Goal: Book appointment/travel/reservation

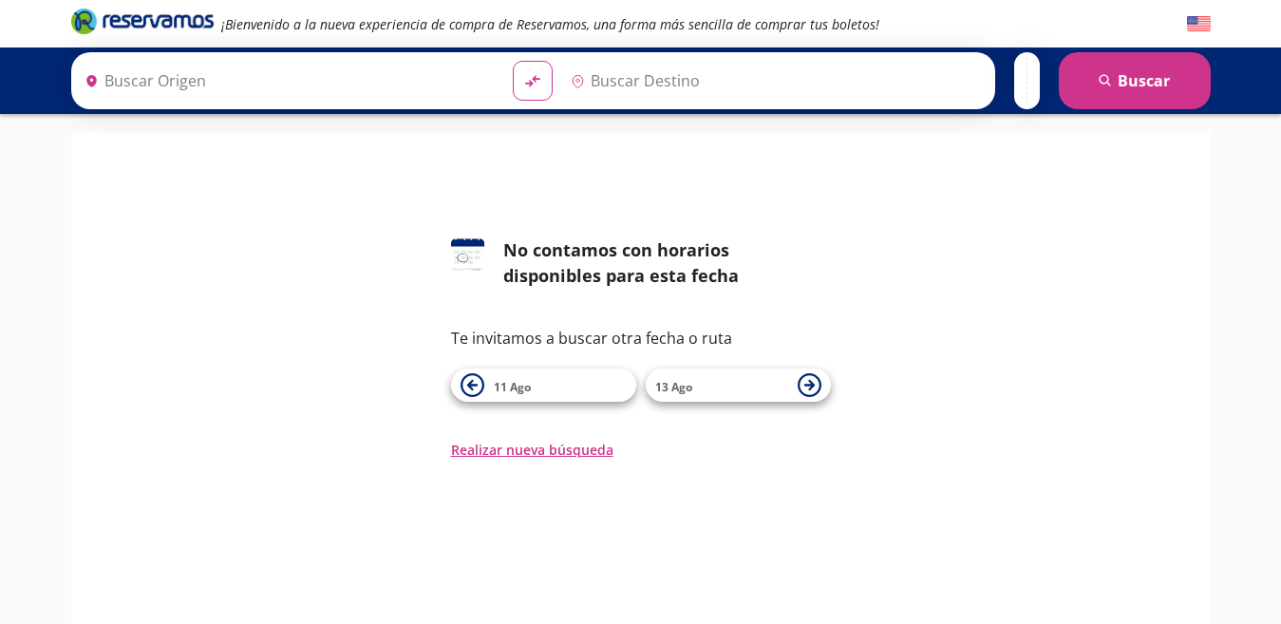
type input "[GEOGRAPHIC_DATA], [GEOGRAPHIC_DATA]"
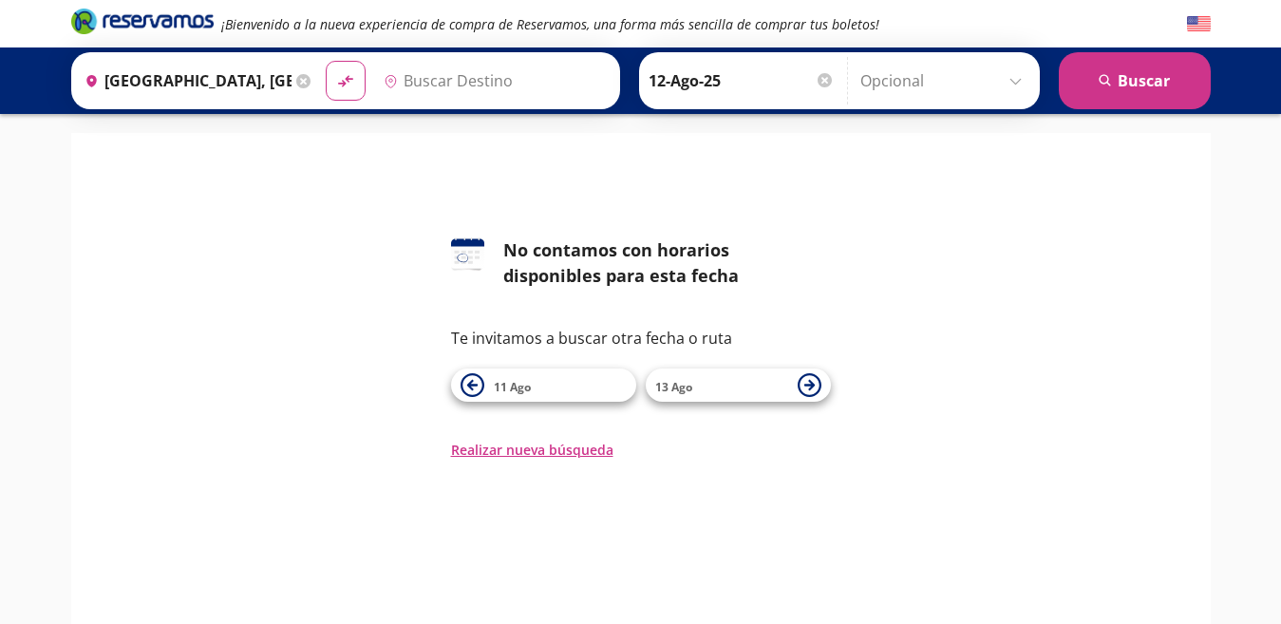
type input "Paracho [PERSON_NAME], [GEOGRAPHIC_DATA]"
click at [808, 386] on icon at bounding box center [809, 385] width 24 height 24
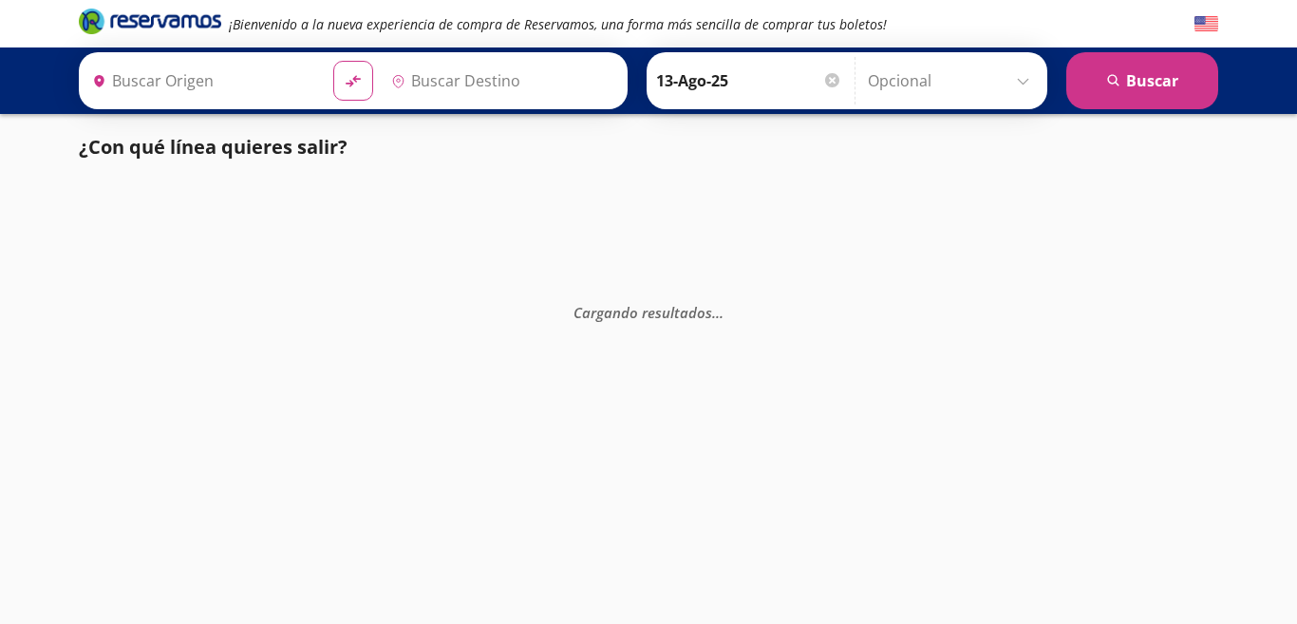
type input "[GEOGRAPHIC_DATA], [GEOGRAPHIC_DATA]"
type input "Paracho [PERSON_NAME], [GEOGRAPHIC_DATA]"
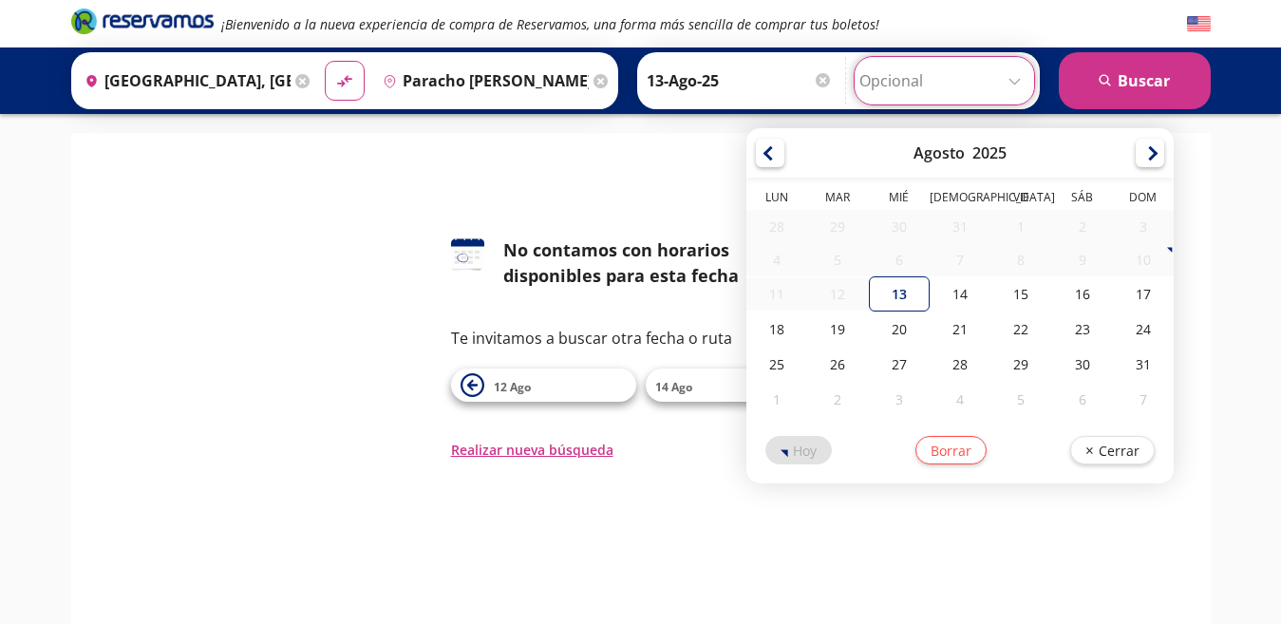
click at [1029, 84] on div "Regreso Elige tu fecha de regreso [DATE] Lun Mar Mié Jue Vie Sáb Dom 28 29 30 3…" at bounding box center [943, 80] width 181 height 49
click at [1080, 322] on div "23" at bounding box center [1082, 328] width 61 height 35
type input "23-Ago-25"
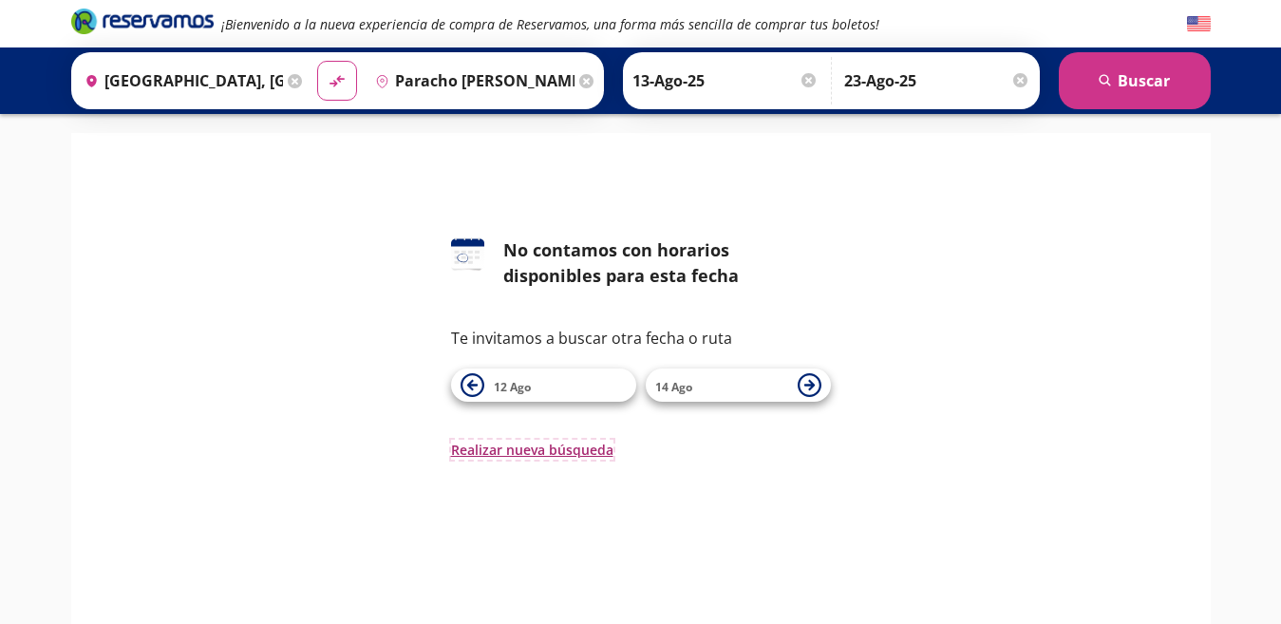
click at [570, 444] on button "Realizar nueva búsqueda" at bounding box center [532, 450] width 162 height 20
